Goal: Task Accomplishment & Management: Manage account settings

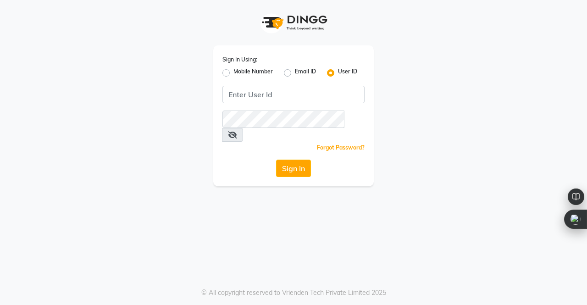
click at [234, 70] on label "Mobile Number" at bounding box center [253, 72] width 39 height 11
click at [234, 70] on input "Mobile Number" at bounding box center [237, 70] width 6 height 6
radio input "true"
radio input "false"
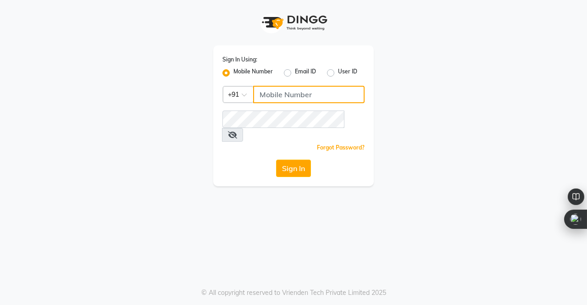
click at [284, 99] on input "Username" at bounding box center [308, 94] width 111 height 17
type input "9818655467"
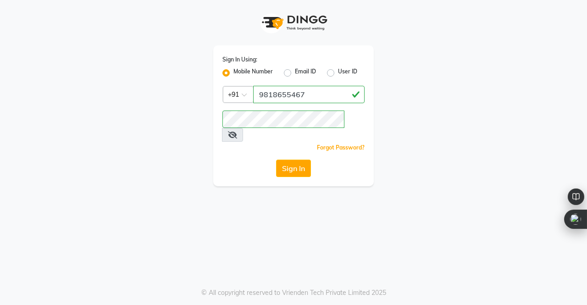
click at [237, 131] on icon at bounding box center [232, 134] width 9 height 7
click at [236, 131] on icon at bounding box center [232, 134] width 8 height 7
click at [292, 160] on button "Sign In" at bounding box center [293, 168] width 35 height 17
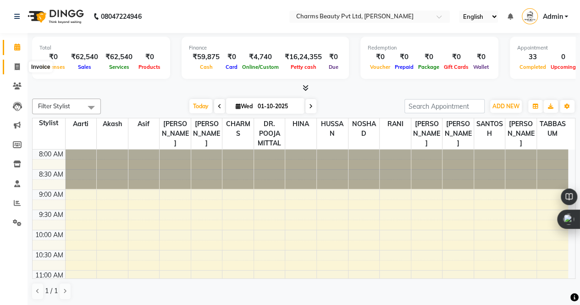
click at [15, 66] on icon at bounding box center [17, 66] width 5 height 7
select select "3743"
select select "service"
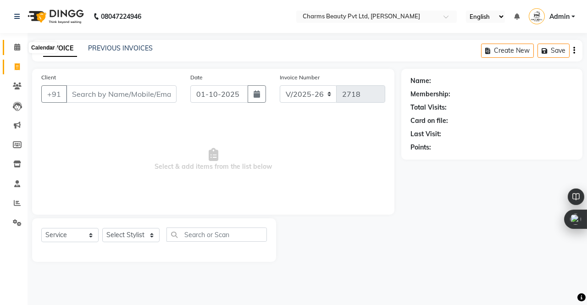
click at [17, 50] on icon at bounding box center [17, 47] width 6 height 7
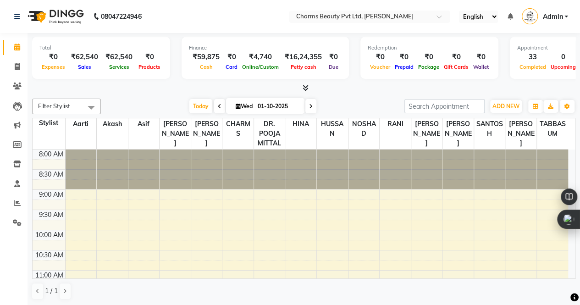
click at [239, 168] on div at bounding box center [238, 169] width 31 height 39
click at [426, 109] on input "search" at bounding box center [445, 106] width 80 height 14
click at [556, 13] on span "Admin" at bounding box center [553, 17] width 20 height 10
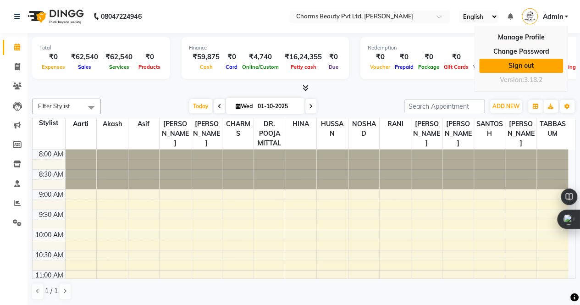
click at [514, 65] on link "Sign out" at bounding box center [521, 66] width 84 height 14
